Goal: Transaction & Acquisition: Purchase product/service

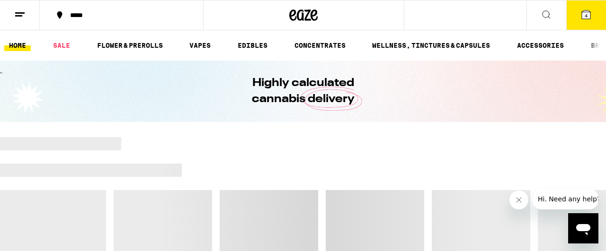
click at [589, 21] on button "4" at bounding box center [586, 14] width 40 height 29
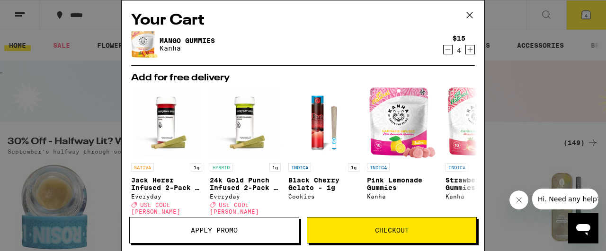
click at [256, 241] on button "Apply Promo" at bounding box center [214, 230] width 170 height 26
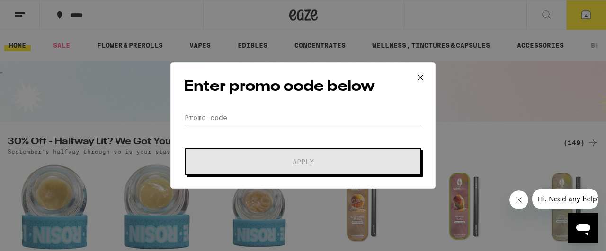
click at [419, 78] on icon at bounding box center [420, 78] width 14 height 14
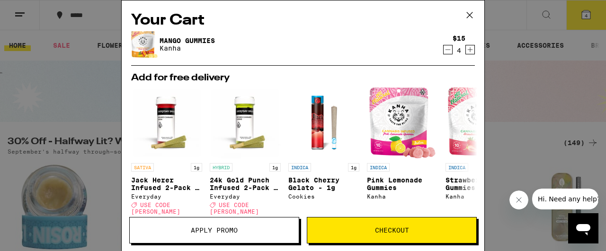
click at [468, 50] on icon "Increment" at bounding box center [470, 49] width 9 height 11
click at [511, 154] on div "Your Cart Mango Gummies Kanha $15 6 Add for free delivery SATIVA 1g [PERSON_NAM…" at bounding box center [303, 125] width 606 height 251
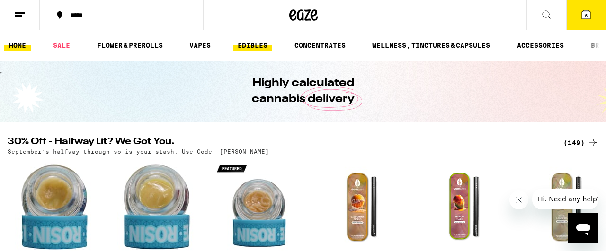
click at [253, 43] on link "EDIBLES" at bounding box center [252, 45] width 39 height 11
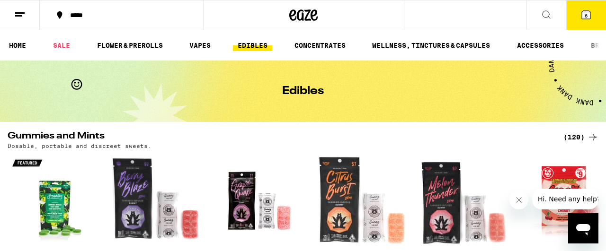
click at [545, 13] on icon at bounding box center [545, 14] width 11 height 11
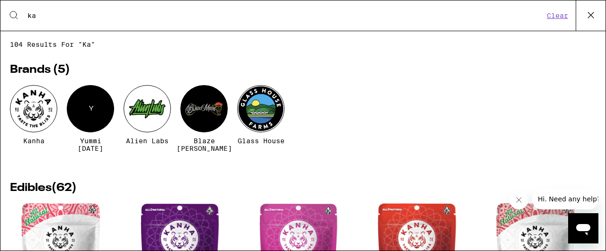
type input "ka"
click at [35, 103] on div at bounding box center [33, 108] width 47 height 47
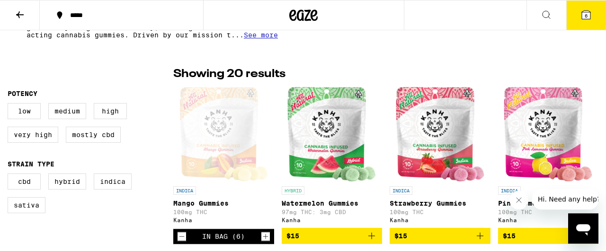
scroll to position [229, 0]
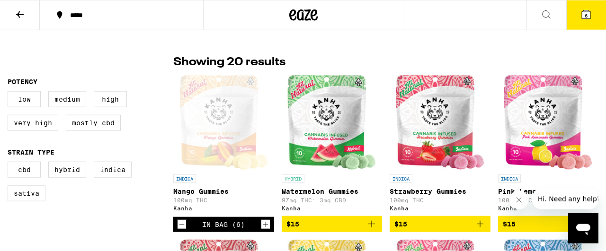
click at [370, 228] on icon "Add to bag" at bounding box center [371, 224] width 11 height 11
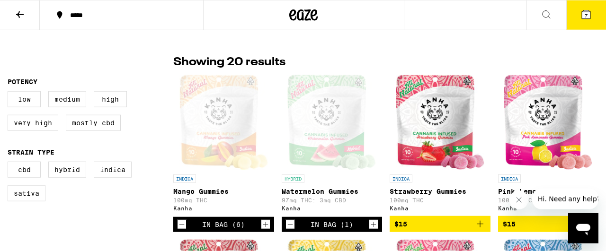
click at [376, 230] on icon "Increment" at bounding box center [373, 224] width 9 height 11
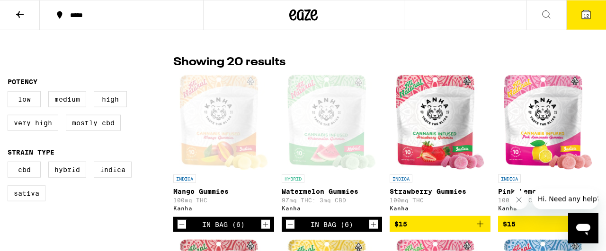
click at [581, 19] on icon at bounding box center [585, 14] width 11 height 11
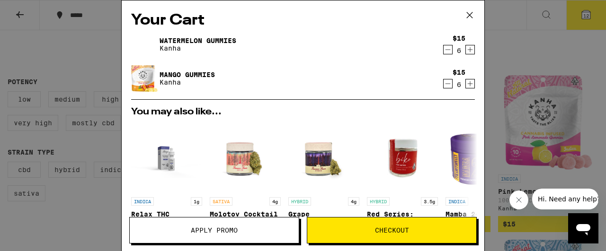
click at [425, 233] on span "Checkout" at bounding box center [391, 230] width 169 height 7
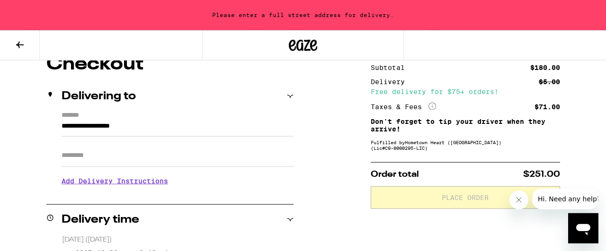
scroll to position [106, 0]
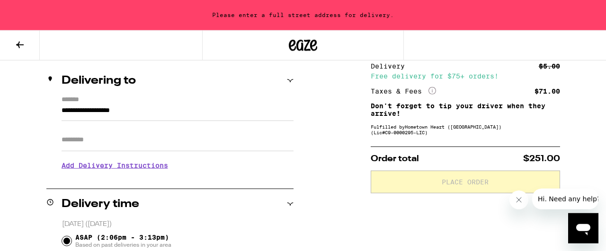
click at [89, 86] on h2 "Delivering to" at bounding box center [99, 80] width 74 height 11
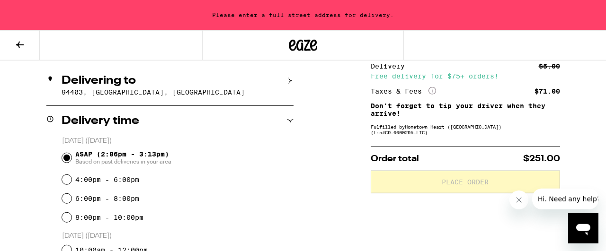
click at [89, 86] on h2 "Delivering to" at bounding box center [99, 80] width 74 height 11
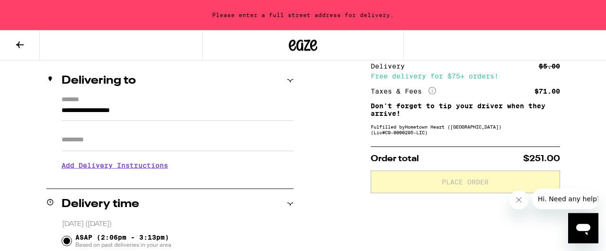
click at [62, 110] on input "**********" at bounding box center [178, 113] width 232 height 16
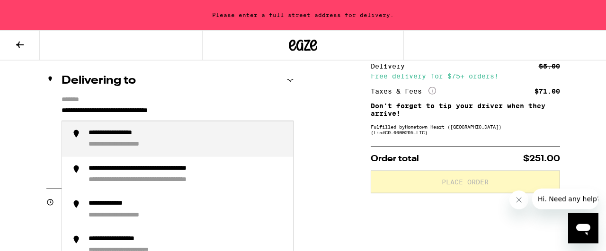
click at [197, 142] on div "**********" at bounding box center [186, 139] width 197 height 20
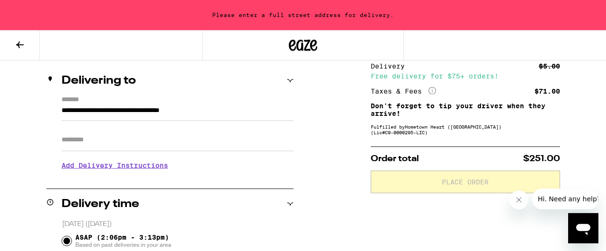
type input "**********"
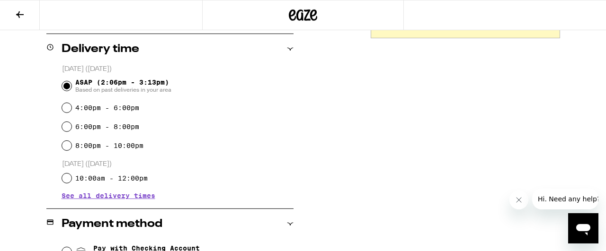
scroll to position [231, 0]
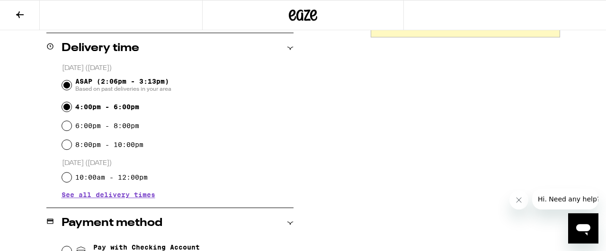
click at [67, 110] on input "4:00pm - 6:00pm" at bounding box center [66, 106] width 9 height 9
radio input "true"
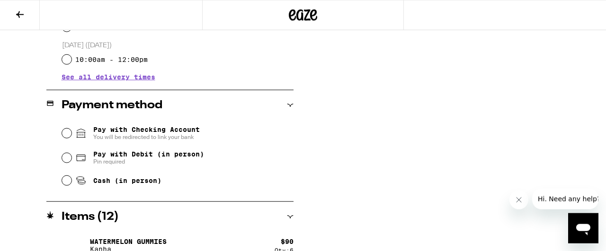
scroll to position [351, 0]
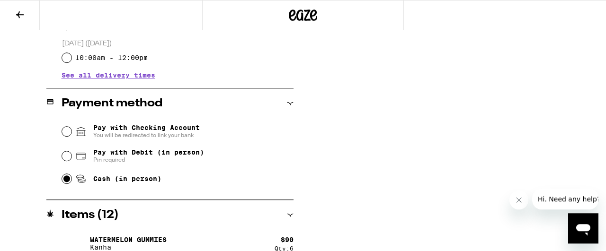
click at [66, 182] on input "Cash (in person)" at bounding box center [66, 178] width 9 height 9
radio input "true"
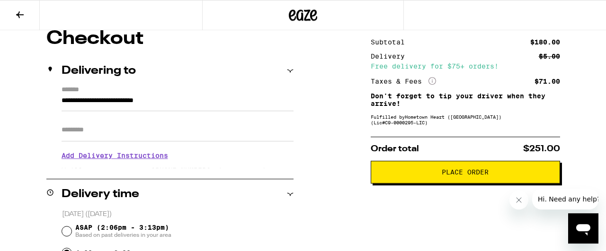
scroll to position [88, 0]
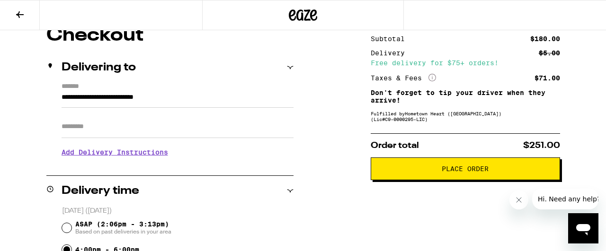
click at [467, 172] on span "Place Order" at bounding box center [465, 169] width 47 height 7
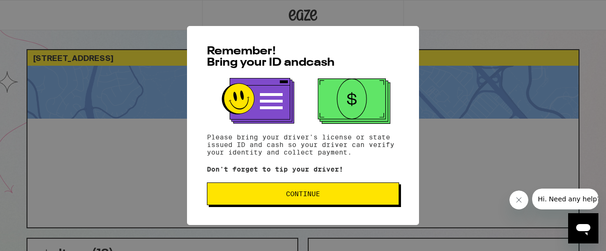
click at [340, 195] on span "Continue" at bounding box center [303, 194] width 176 height 7
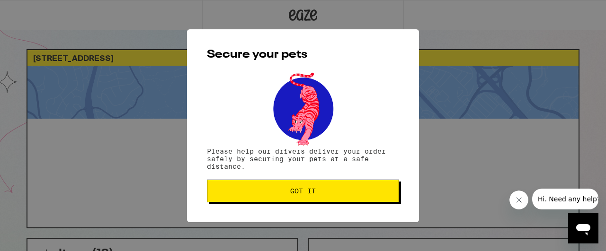
click at [340, 194] on span "Got it" at bounding box center [303, 191] width 176 height 7
